Goal: Find specific page/section: Find specific page/section

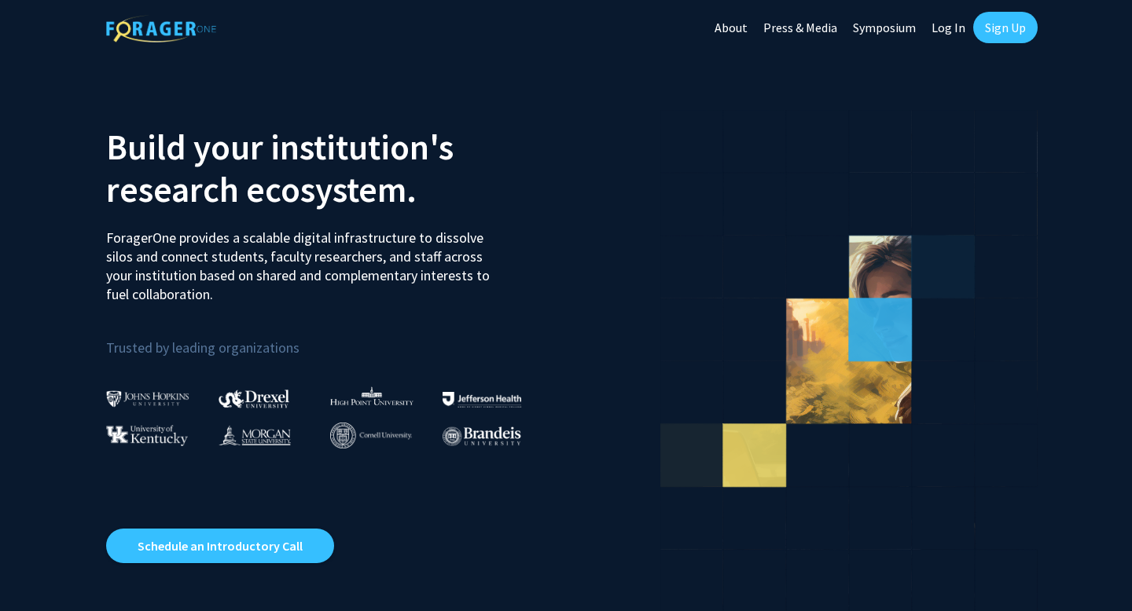
click at [948, 25] on link "Log In" at bounding box center [948, 27] width 50 height 55
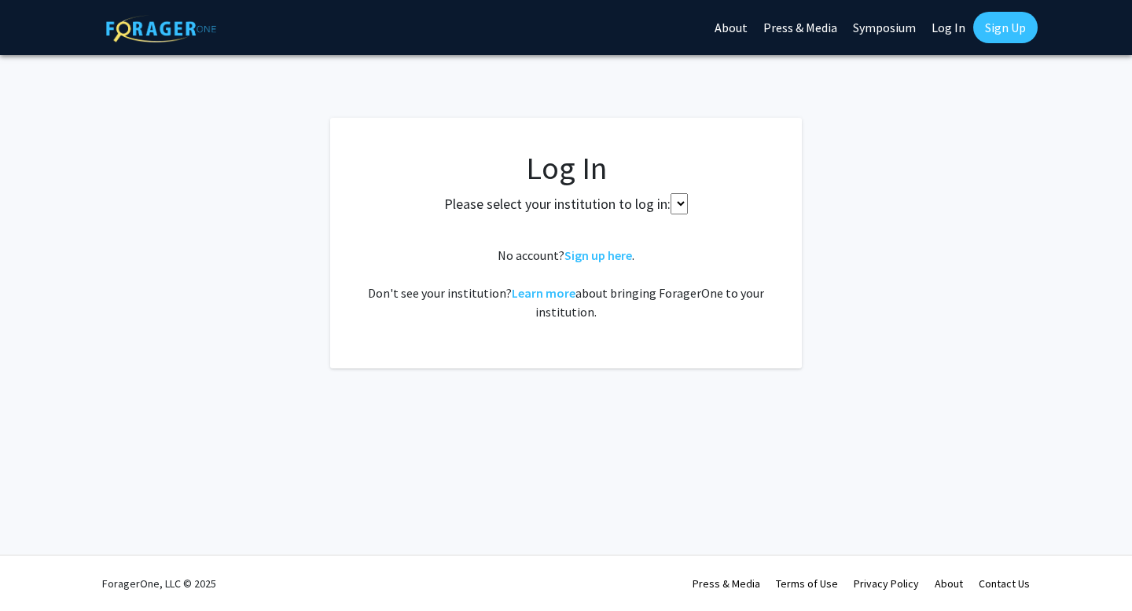
select select
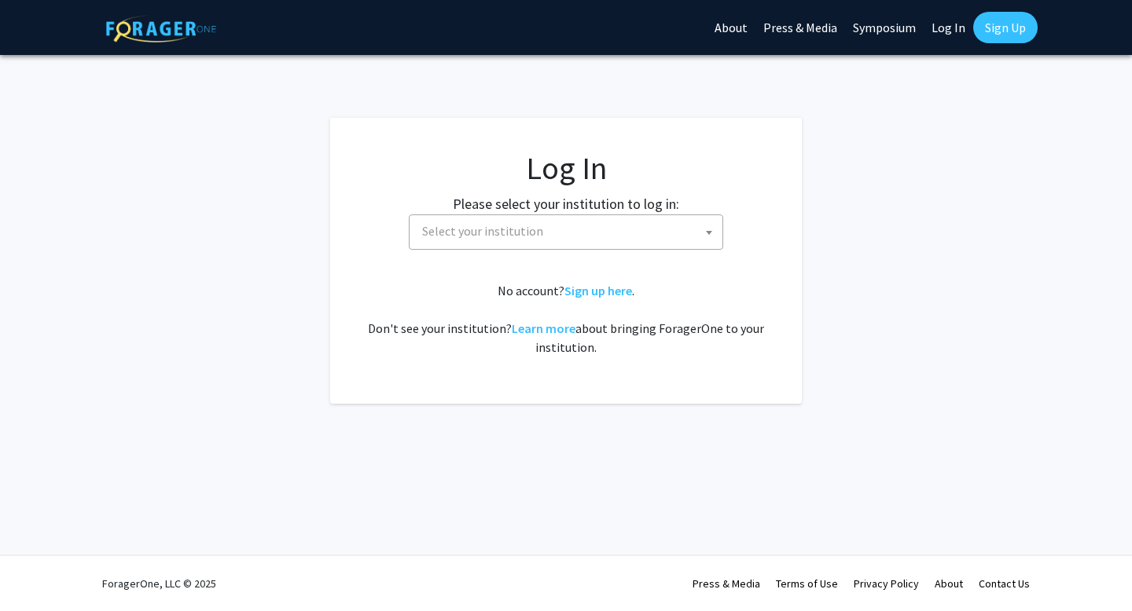
click at [490, 234] on span "Select your institution" at bounding box center [482, 231] width 121 height 16
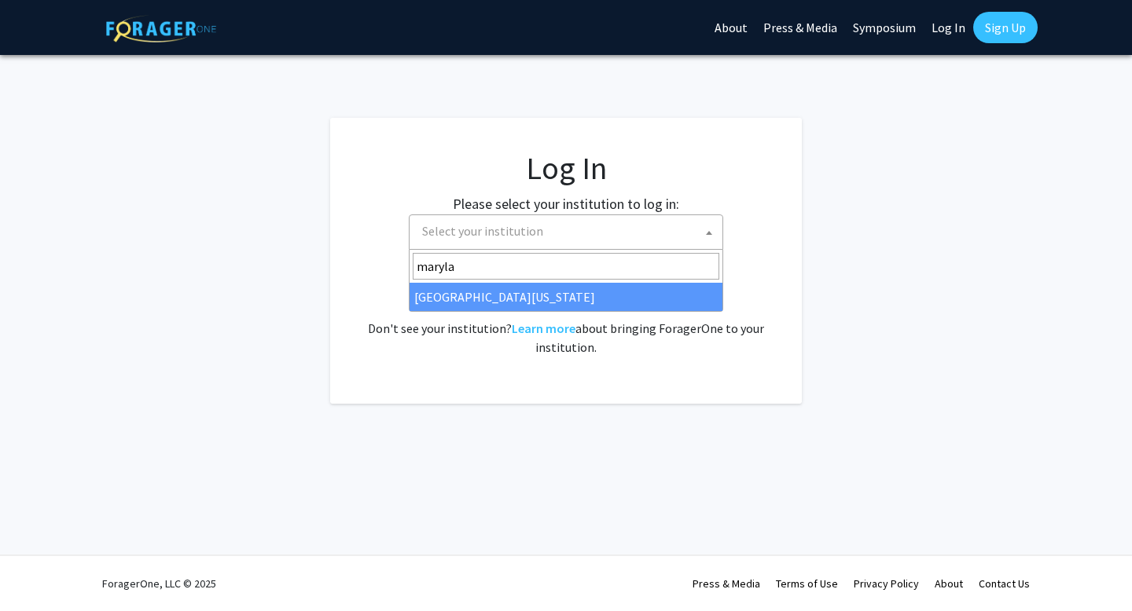
type input "marylan"
select select "31"
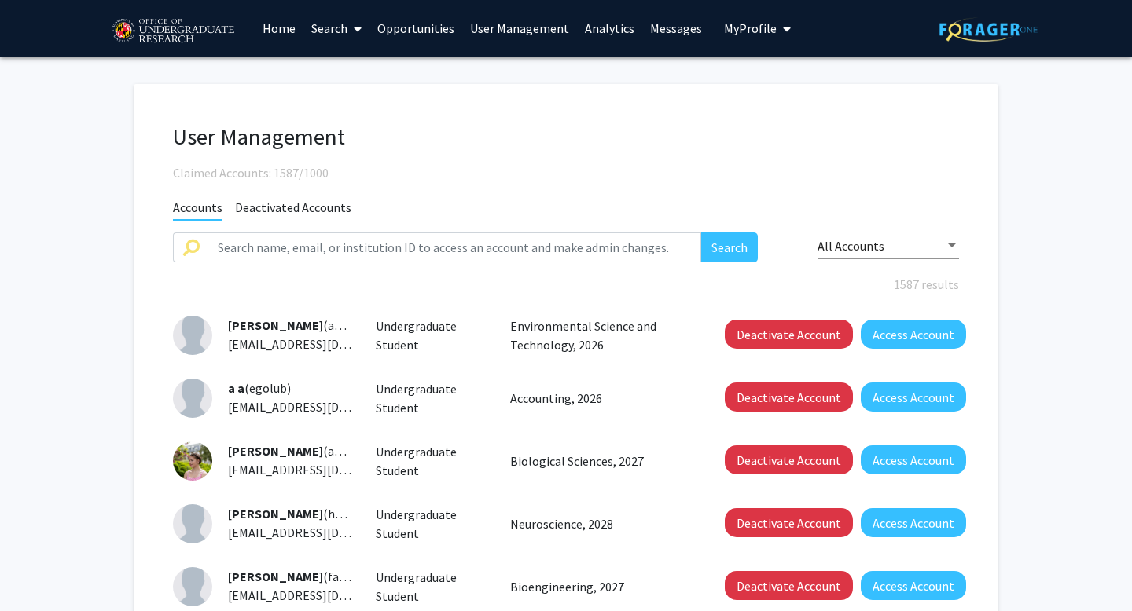
click at [357, 30] on icon at bounding box center [358, 29] width 8 height 13
click at [357, 108] on span "Students" at bounding box center [351, 103] width 96 height 31
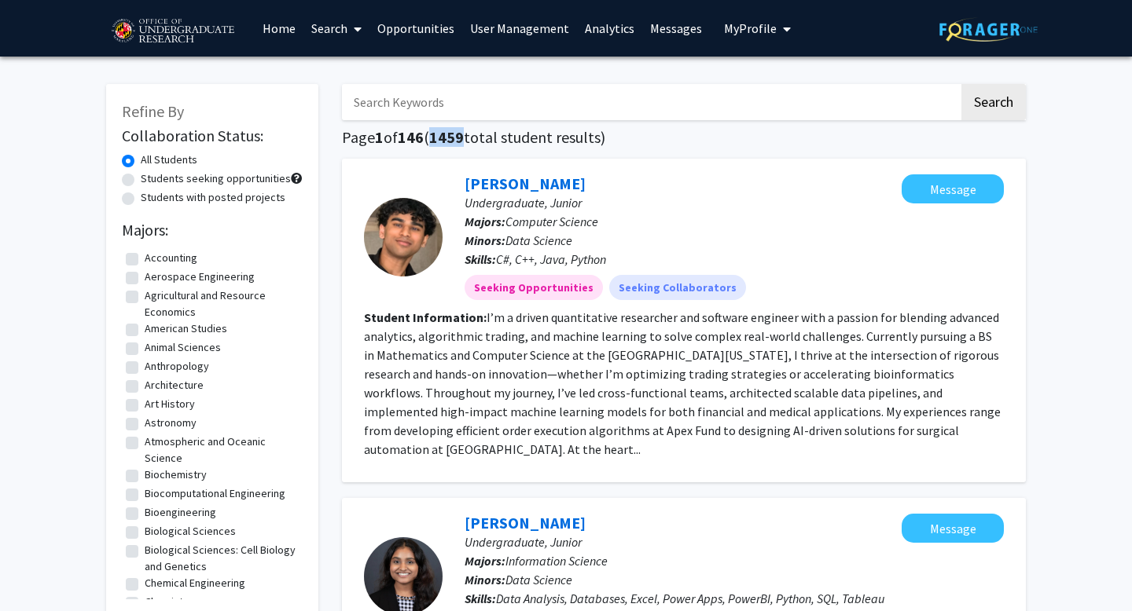
drag, startPoint x: 435, startPoint y: 141, endPoint x: 468, endPoint y: 140, distance: 32.3
click at [468, 140] on h1 "Page 1 of 146 ( 1459 total student results)" at bounding box center [684, 137] width 684 height 19
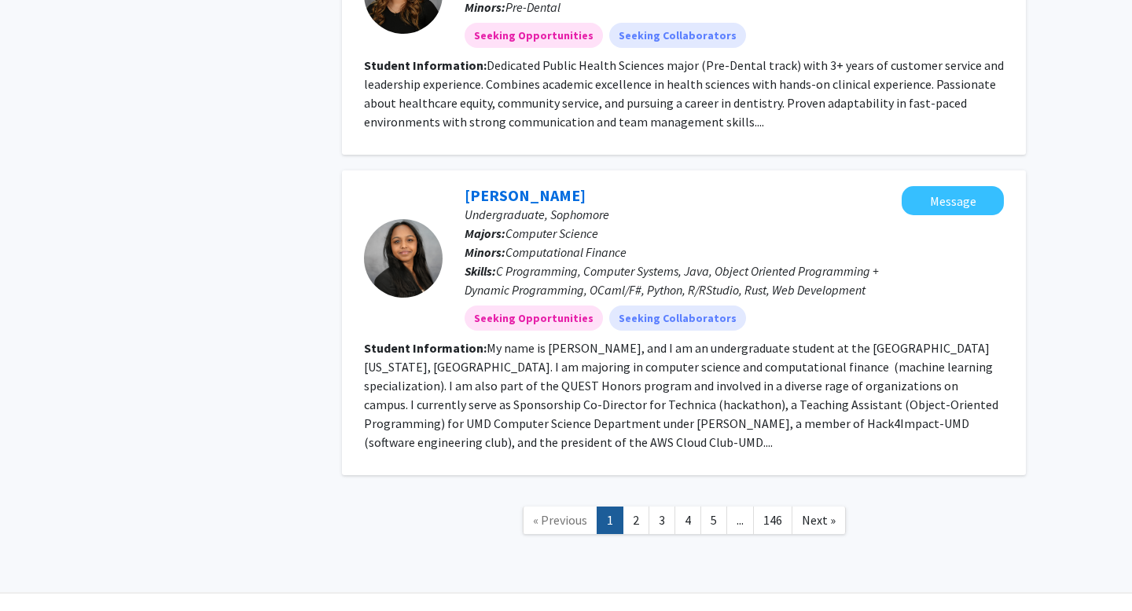
scroll to position [2232, 0]
